Goal: Task Accomplishment & Management: Manage account settings

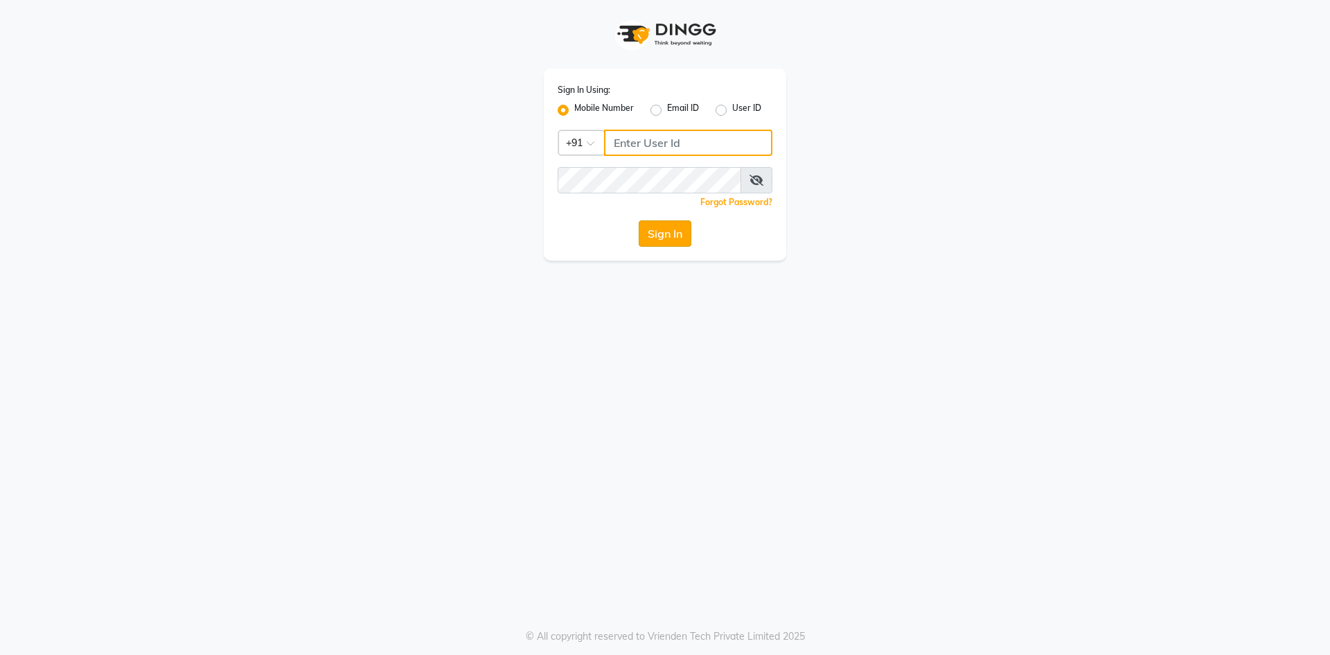
type input "9830755122"
click at [660, 240] on button "Sign In" at bounding box center [665, 233] width 53 height 26
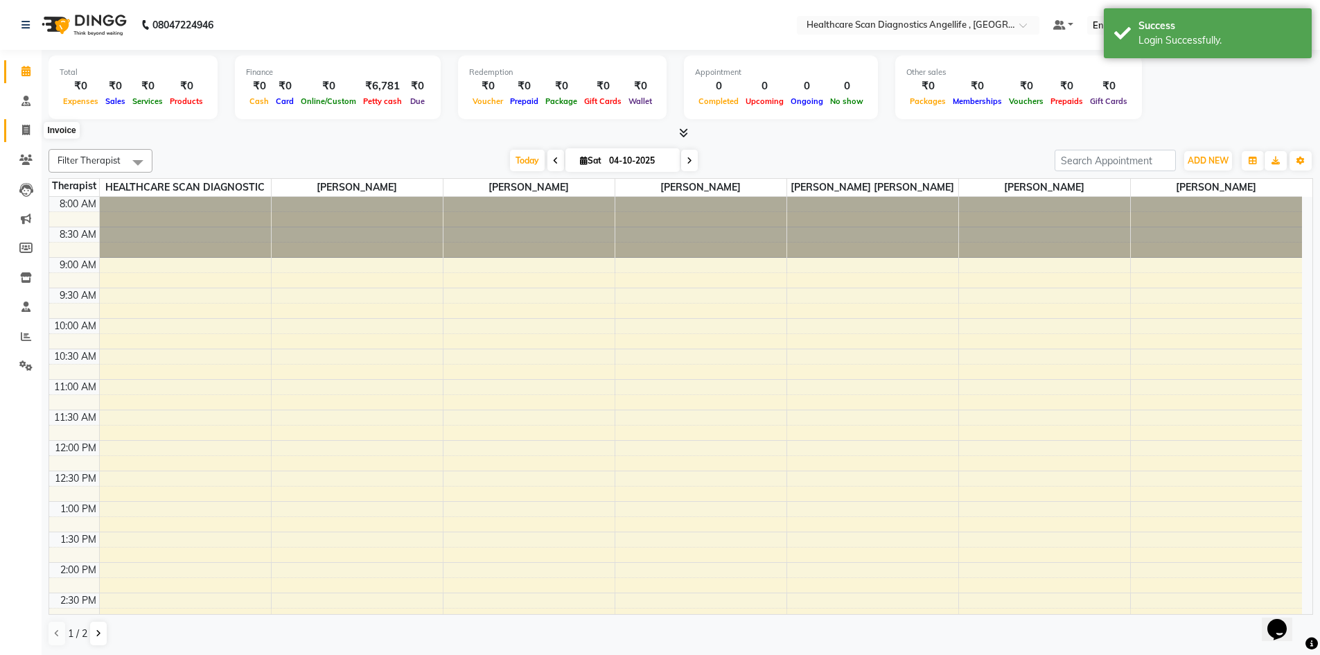
click at [24, 127] on icon at bounding box center [26, 130] width 8 height 10
select select "service"
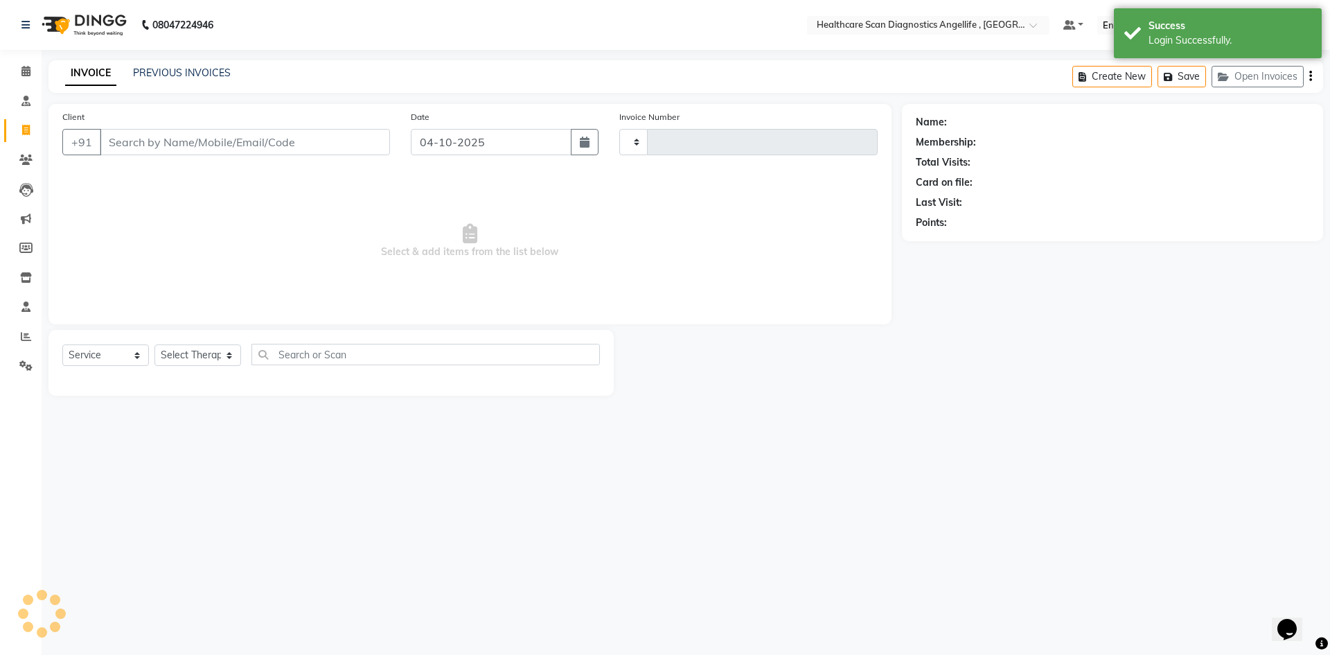
type input "0374"
select select "5671"
click at [193, 71] on link "PREVIOUS INVOICES" at bounding box center [182, 73] width 98 height 12
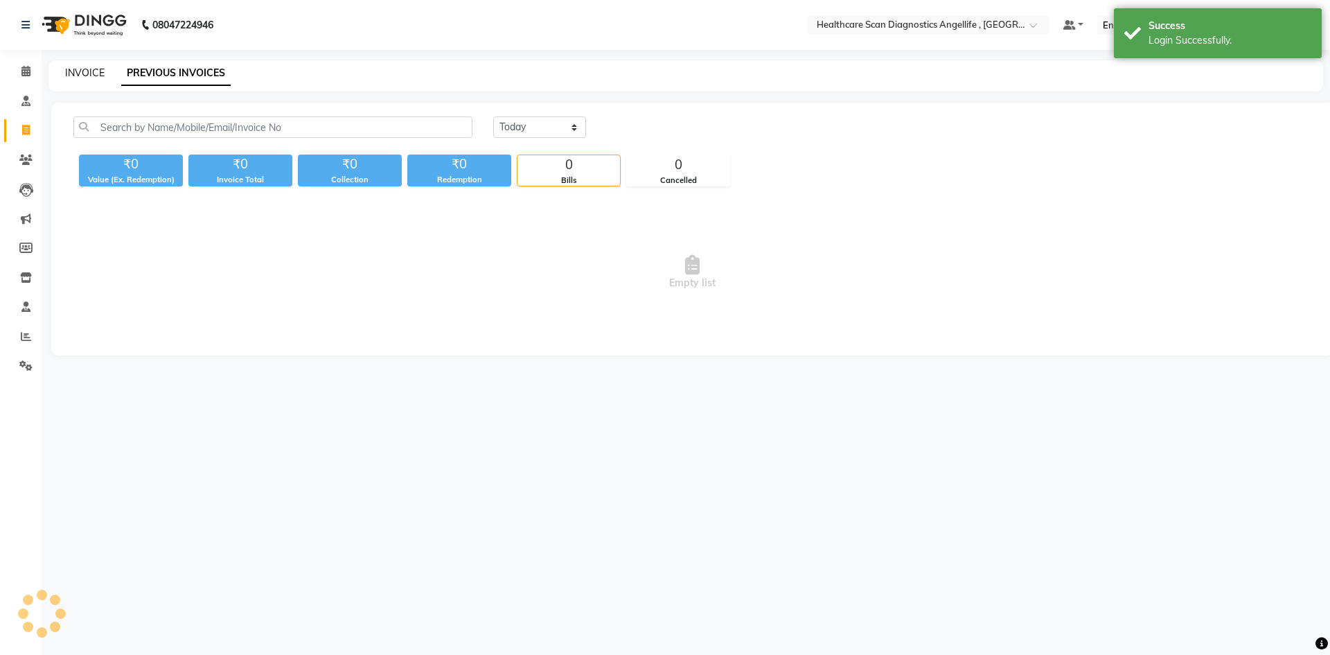
click at [97, 71] on link "INVOICE" at bounding box center [84, 73] width 39 height 12
select select "5671"
select select "service"
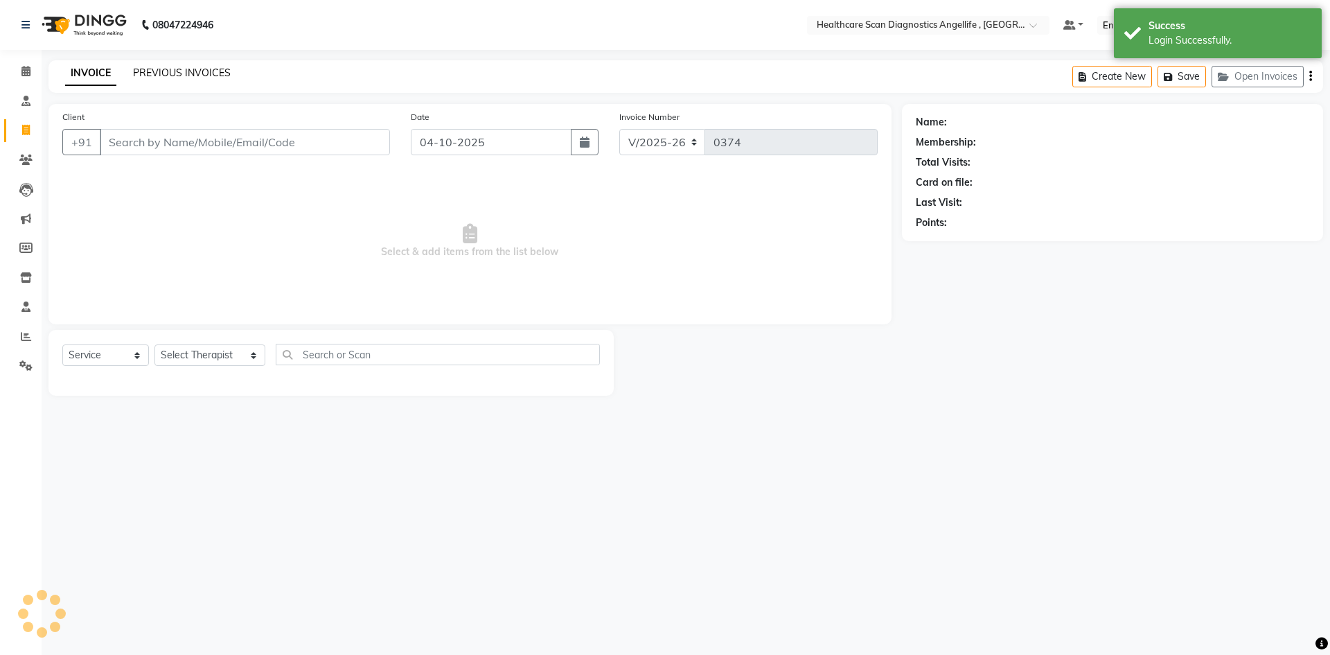
click at [182, 77] on link "PREVIOUS INVOICES" at bounding box center [182, 73] width 98 height 12
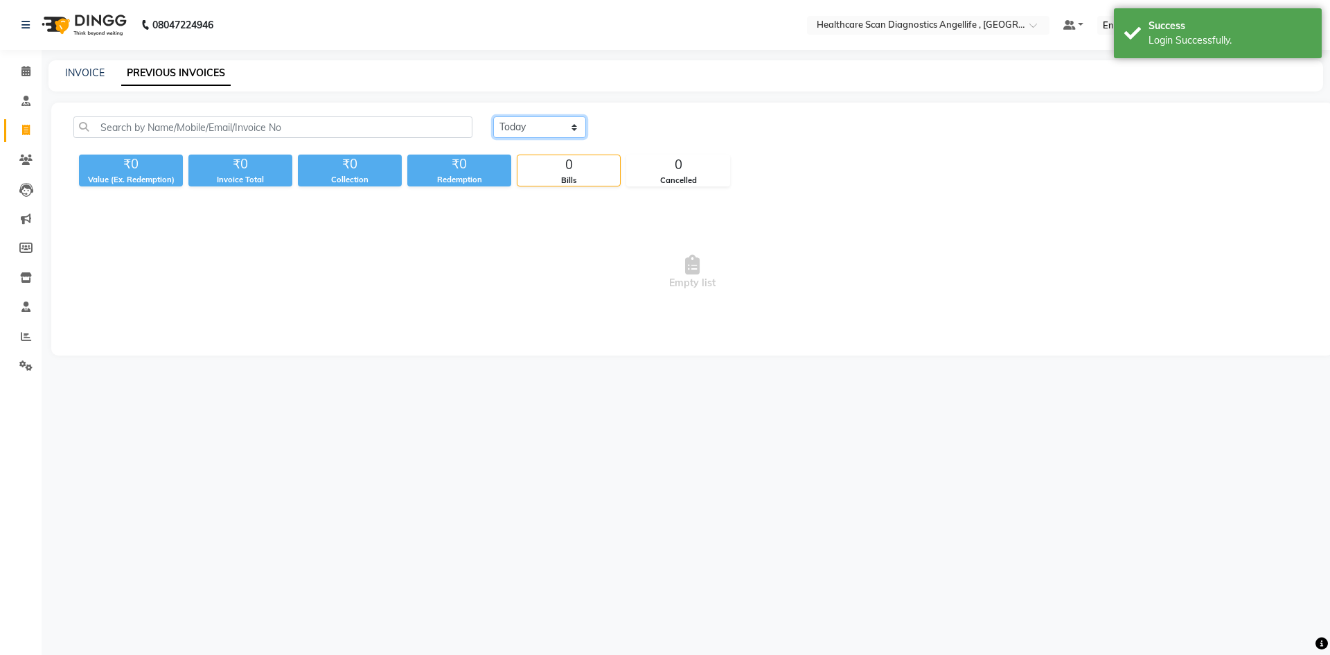
click at [523, 125] on select "Today Yesterday Custom Range" at bounding box center [539, 126] width 93 height 21
select select "yesterday"
click at [493, 116] on select "Today Yesterday Custom Range" at bounding box center [539, 126] width 93 height 21
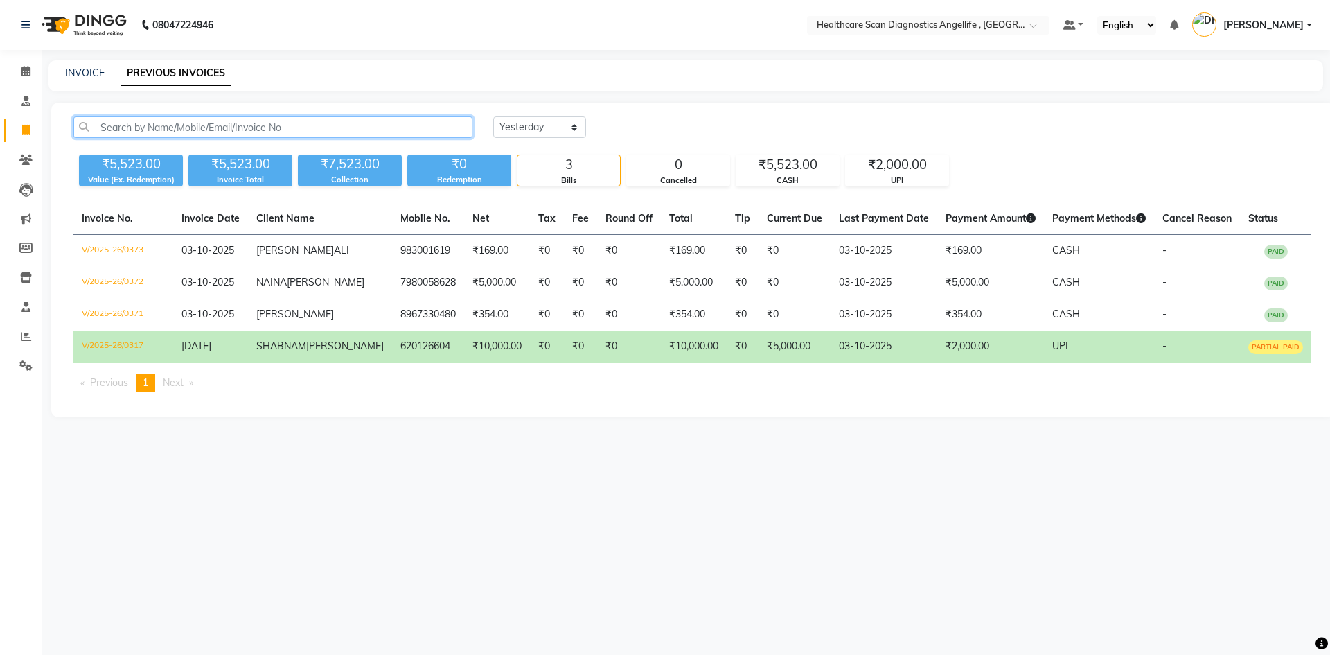
click at [139, 120] on input "text" at bounding box center [272, 126] width 399 height 21
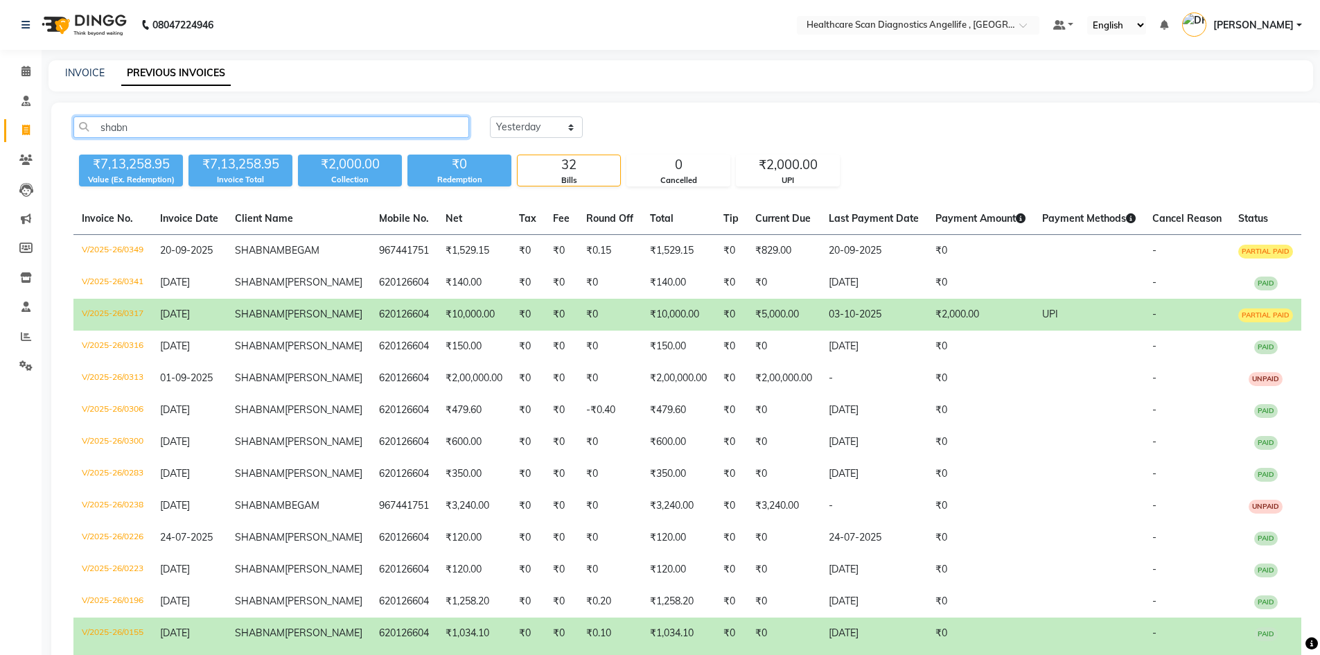
type input "shabn"
click at [109, 331] on td "V/2025-26/0317" at bounding box center [112, 315] width 78 height 32
click at [89, 71] on link "INVOICE" at bounding box center [84, 73] width 39 height 12
select select "service"
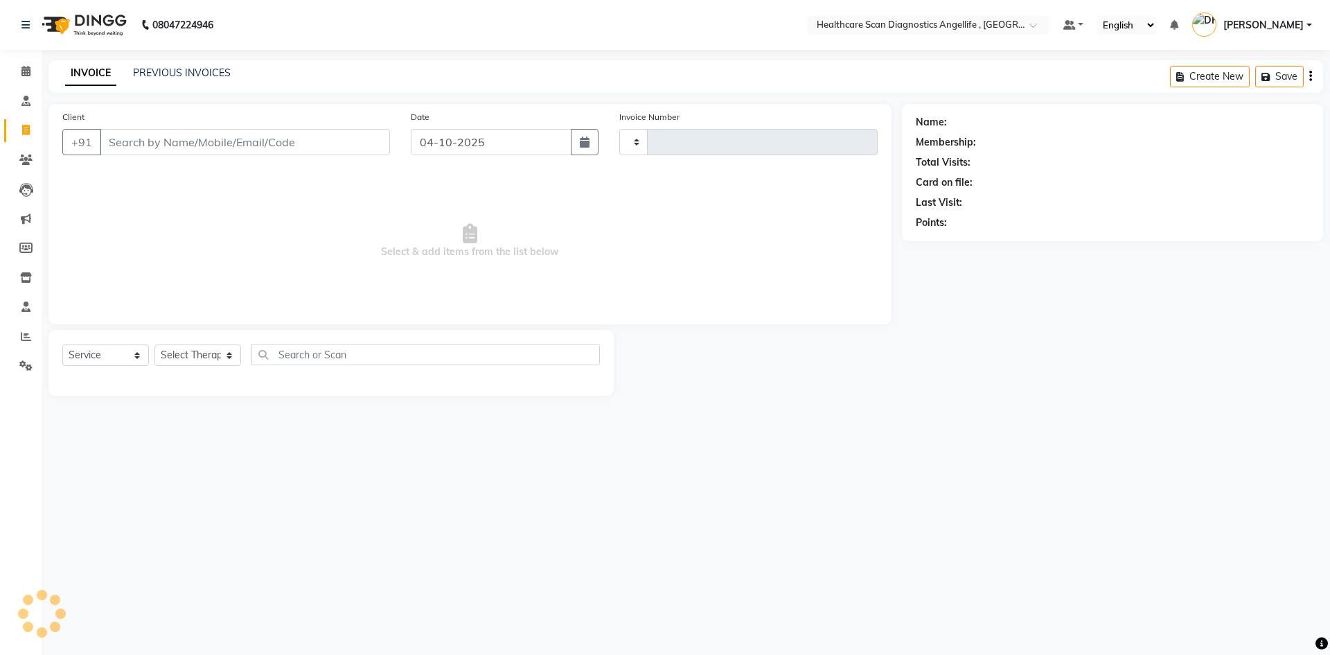
type input "0374"
select select "5671"
click at [171, 73] on link "PREVIOUS INVOICES" at bounding box center [182, 73] width 98 height 12
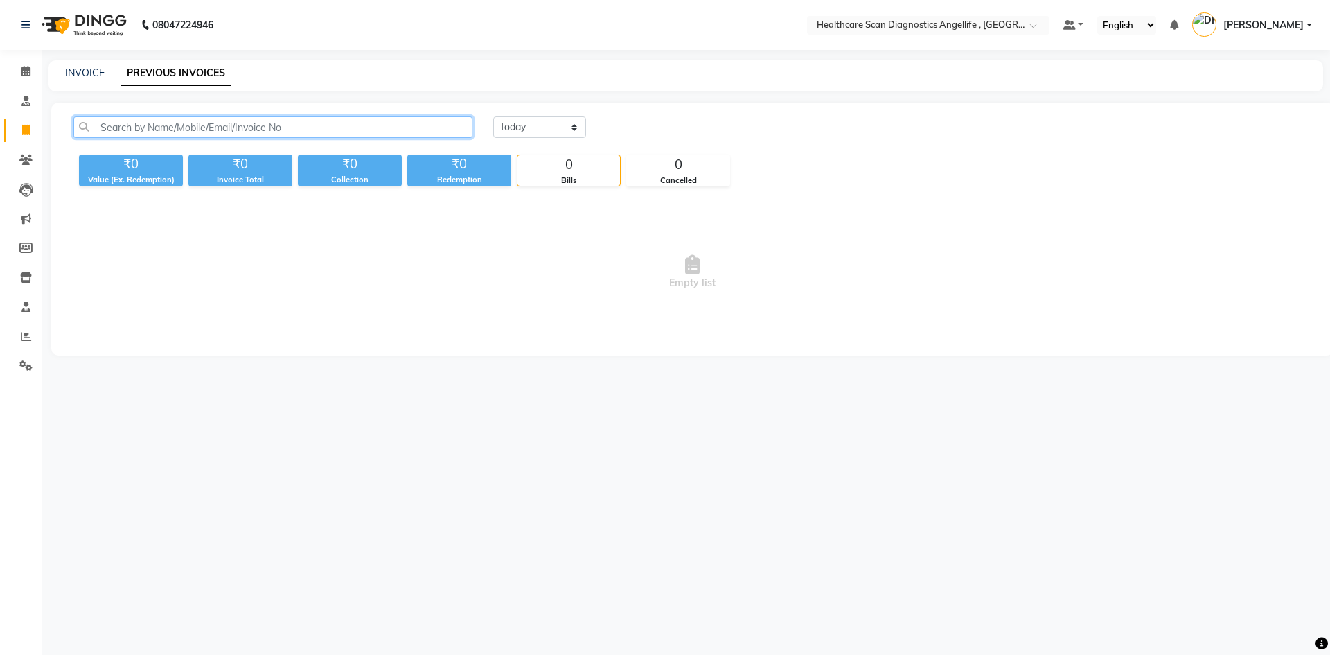
click at [218, 121] on input "text" at bounding box center [272, 126] width 399 height 21
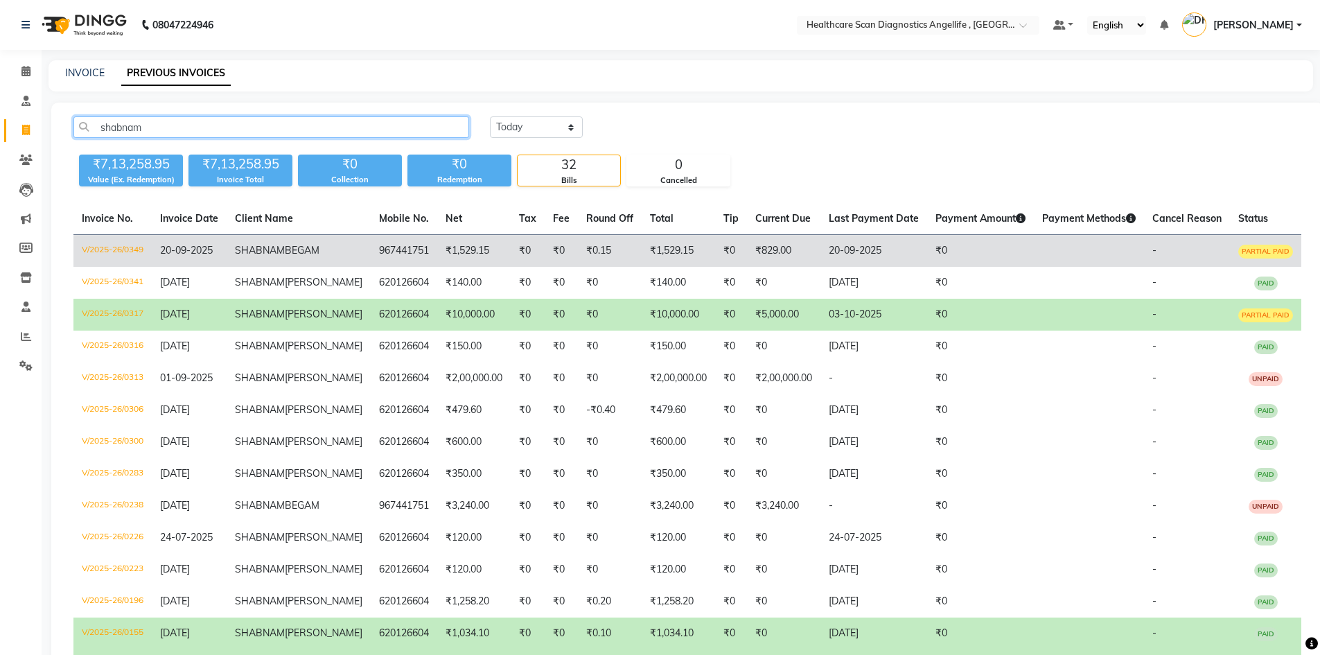
type input "shabnam"
click at [130, 247] on td "V/2025-26/0349" at bounding box center [112, 251] width 78 height 33
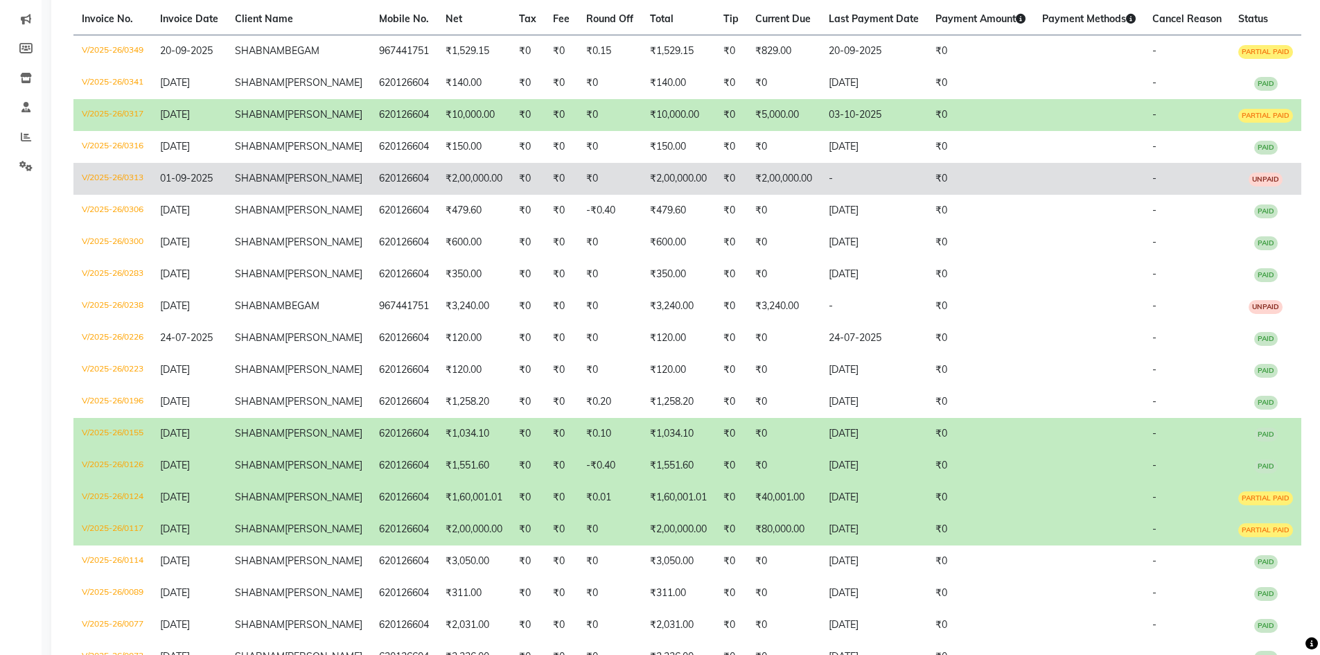
scroll to position [208, 0]
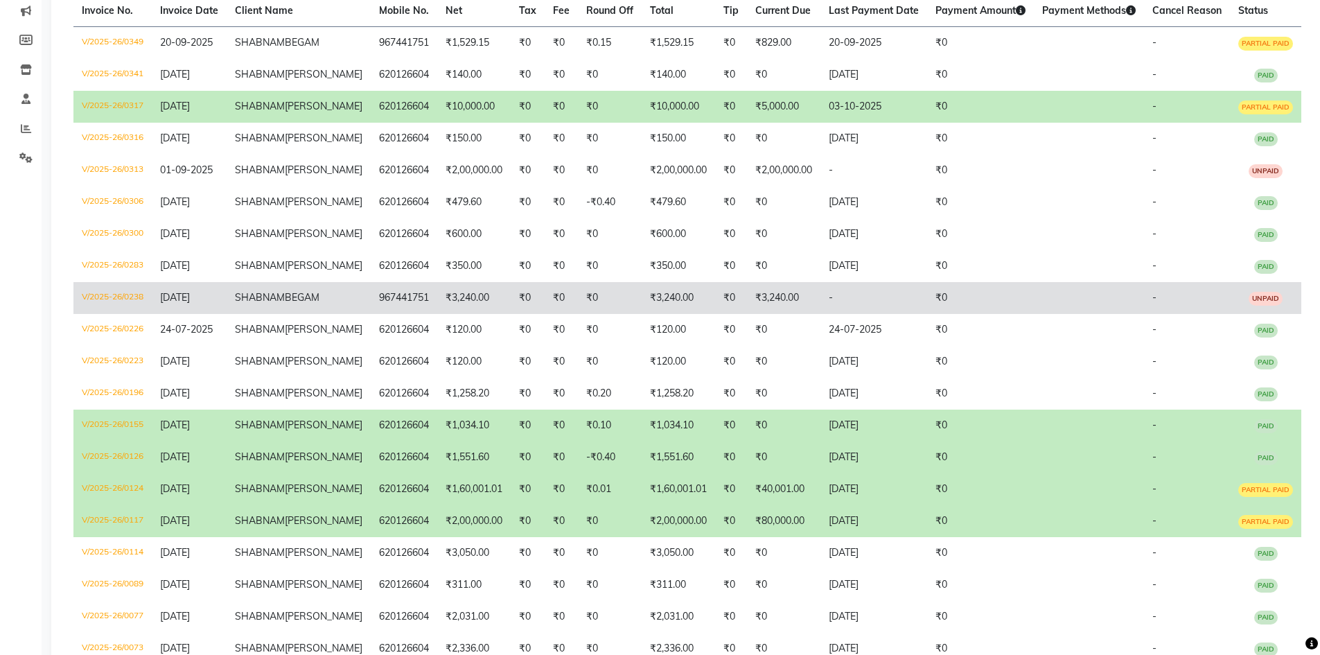
click at [137, 314] on td "V/2025-26/0238" at bounding box center [112, 298] width 78 height 32
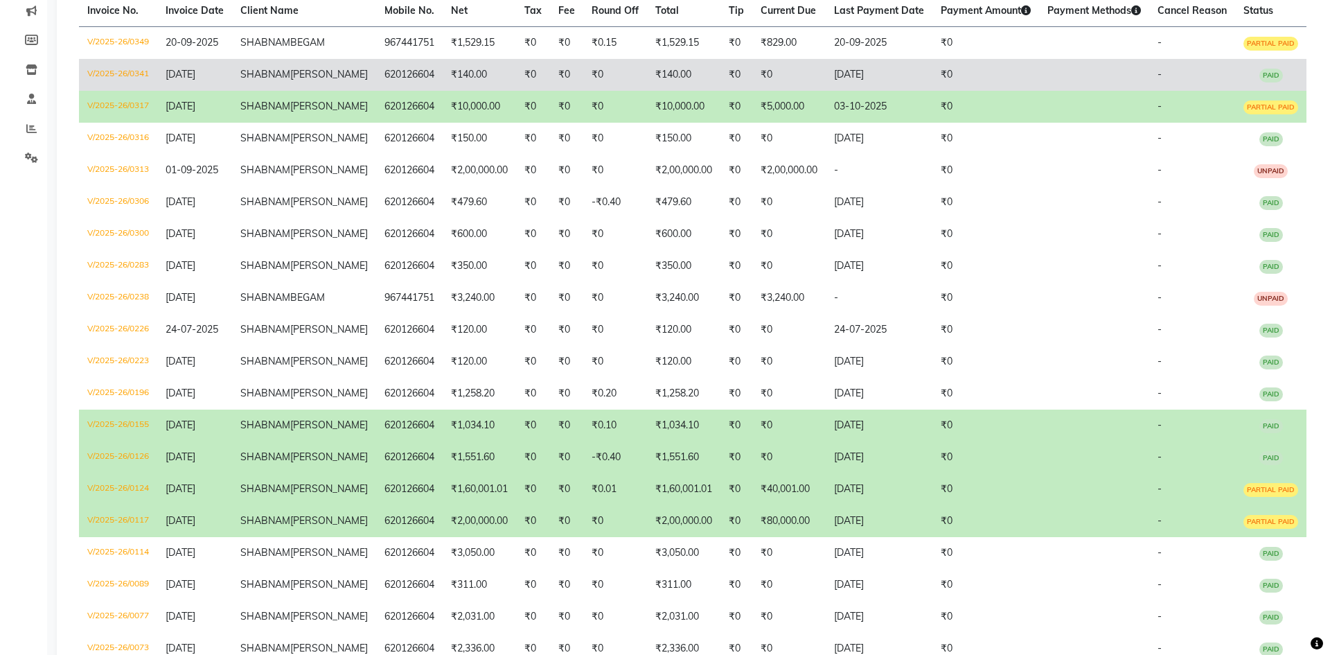
scroll to position [0, 0]
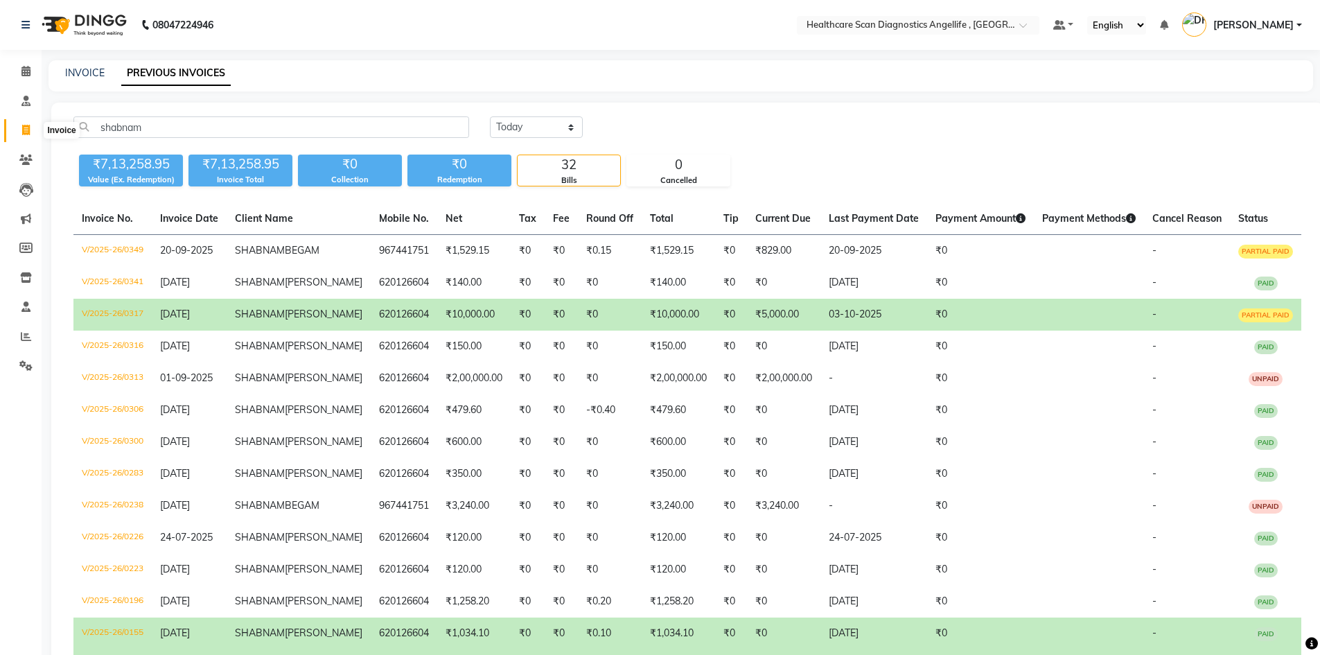
click at [28, 132] on icon at bounding box center [26, 130] width 8 height 10
select select "service"
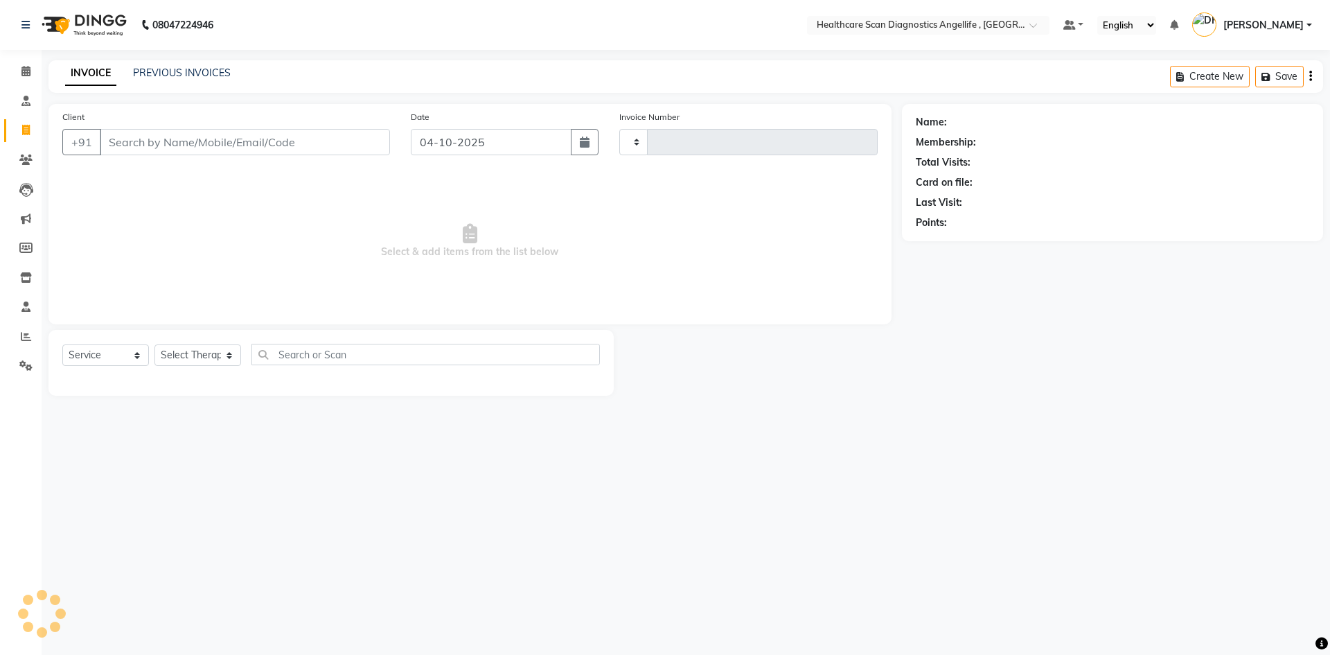
type input "0375"
select select "5671"
click at [170, 71] on link "PREVIOUS INVOICES" at bounding box center [182, 73] width 98 height 12
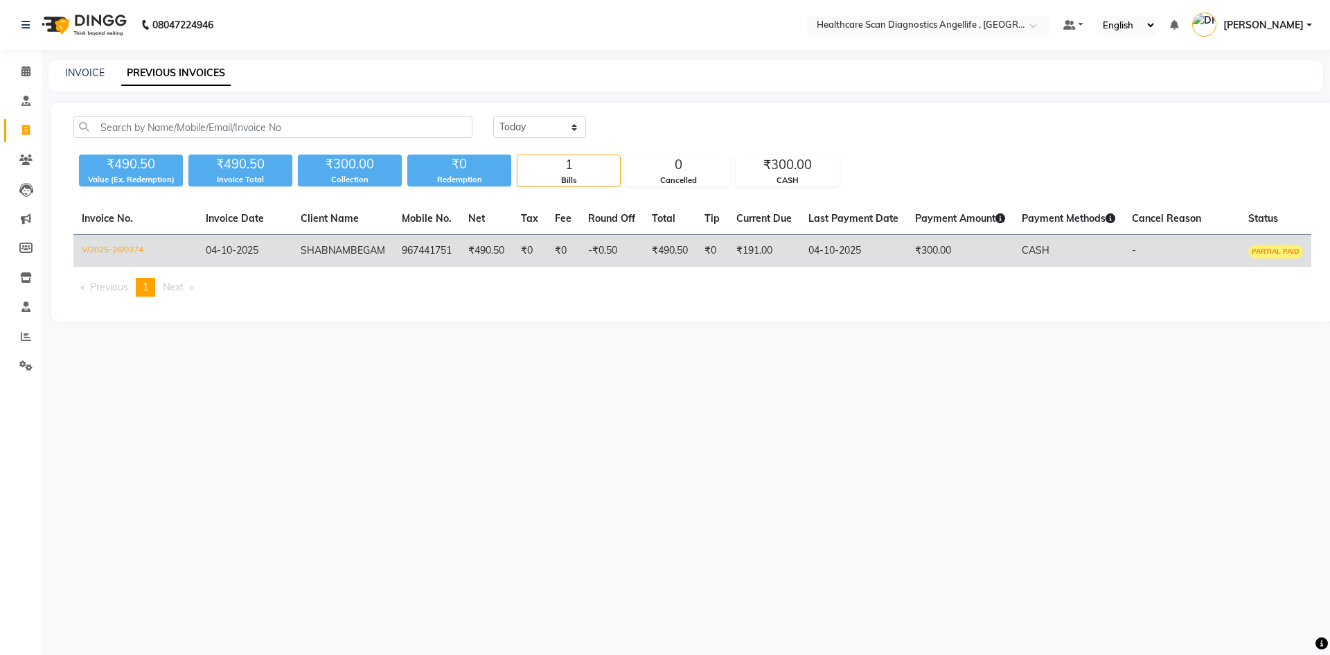
click at [114, 247] on td "V/2025-26/0374" at bounding box center [135, 251] width 124 height 33
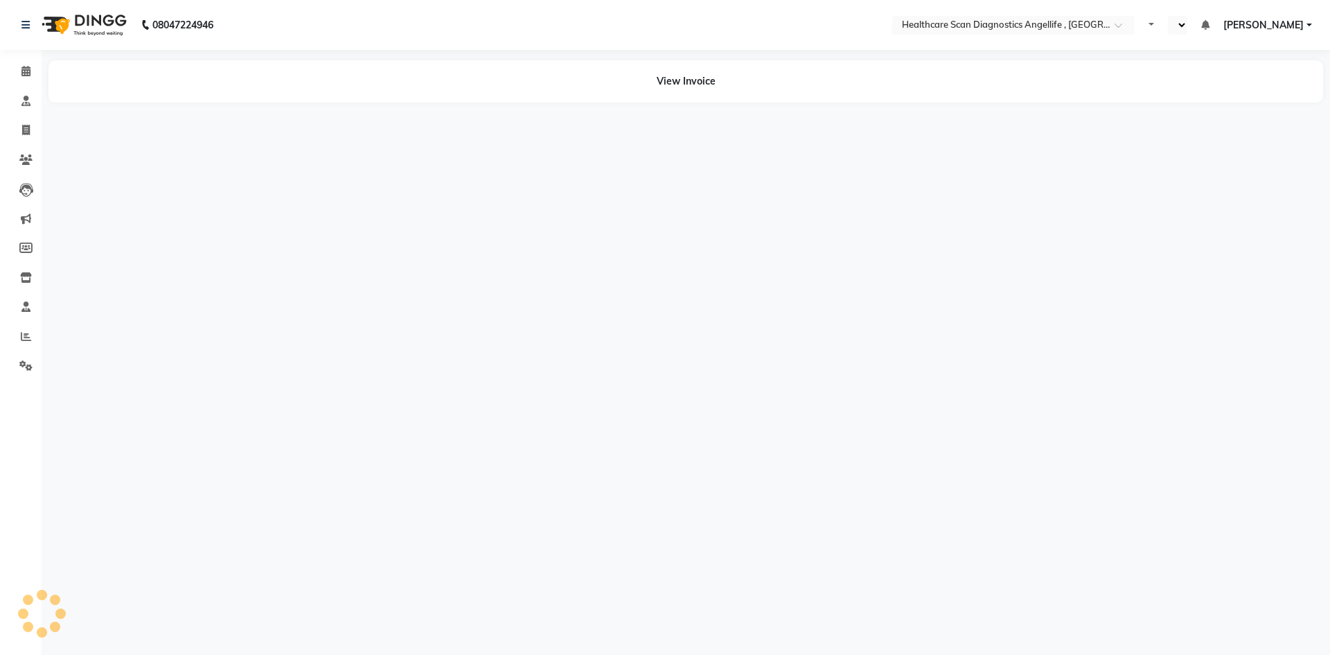
select select "en"
